Goal: Navigation & Orientation: Go to known website

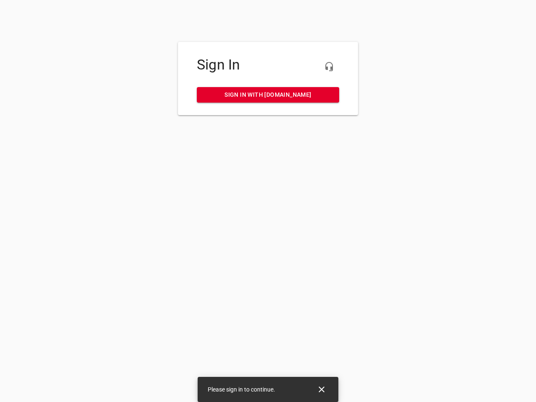
click at [329, 67] on icon "button" at bounding box center [329, 67] width 10 height 10
click at [322, 390] on icon "Close" at bounding box center [322, 390] width 6 height 6
